Goal: Find specific page/section: Find specific page/section

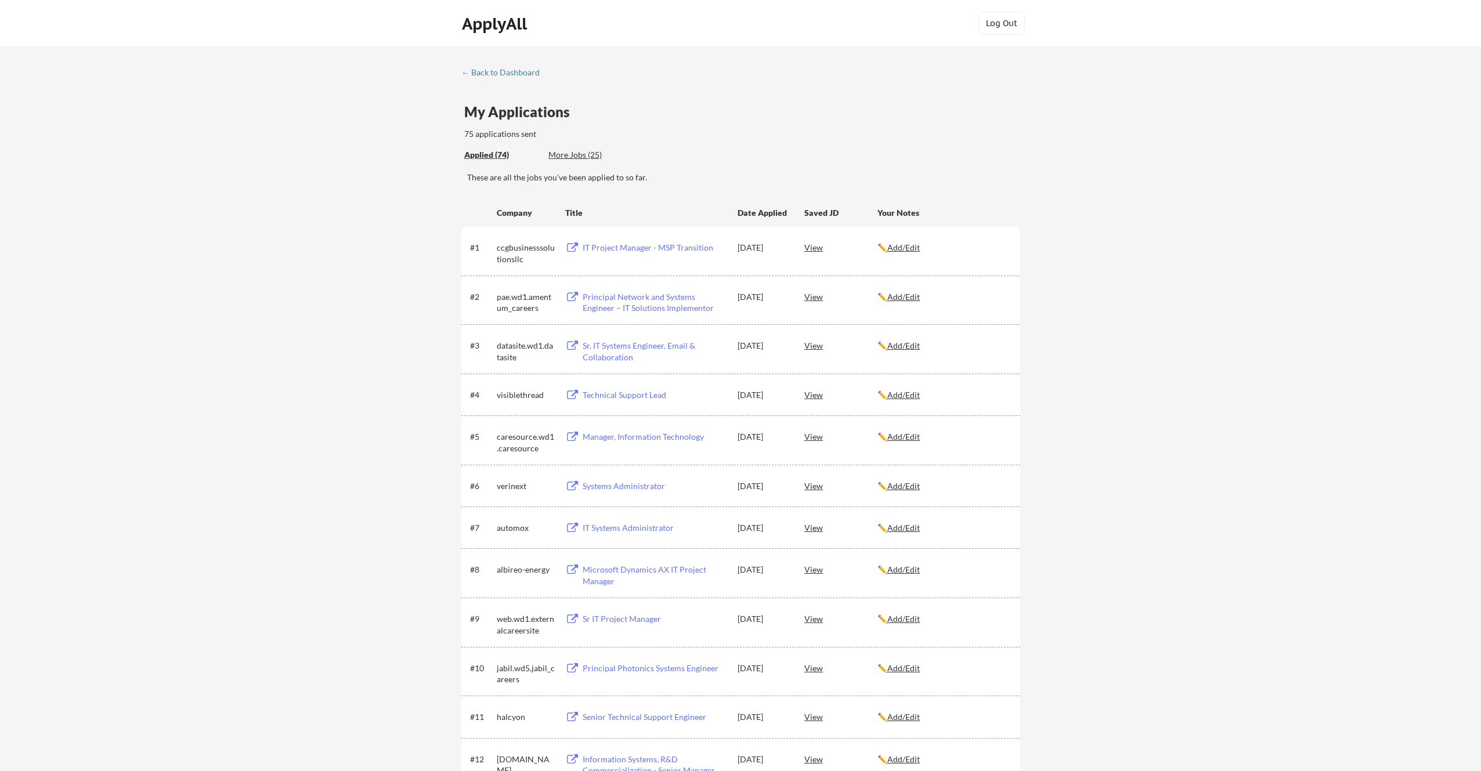
click at [1184, 43] on div "ApplyAll Log Out" at bounding box center [740, 23] width 1481 height 47
